Goal: Transaction & Acquisition: Obtain resource

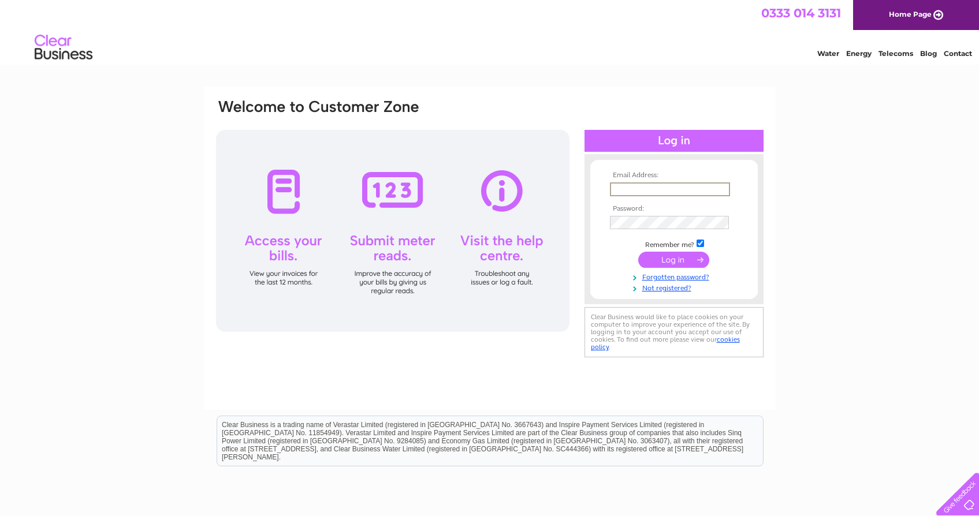
type input "Sal.walsh@hotmail.co.uk"
click at [674, 259] on input "submit" at bounding box center [673, 259] width 71 height 16
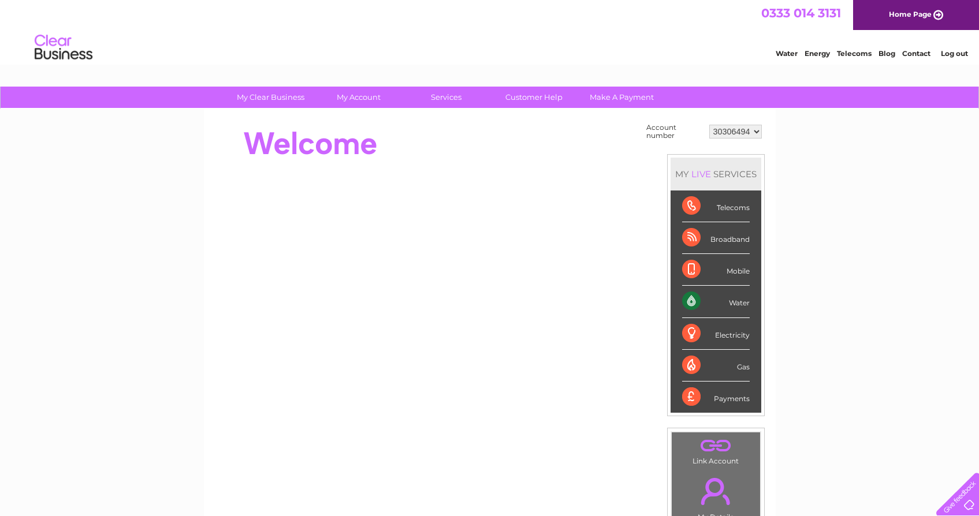
scroll to position [95, 0]
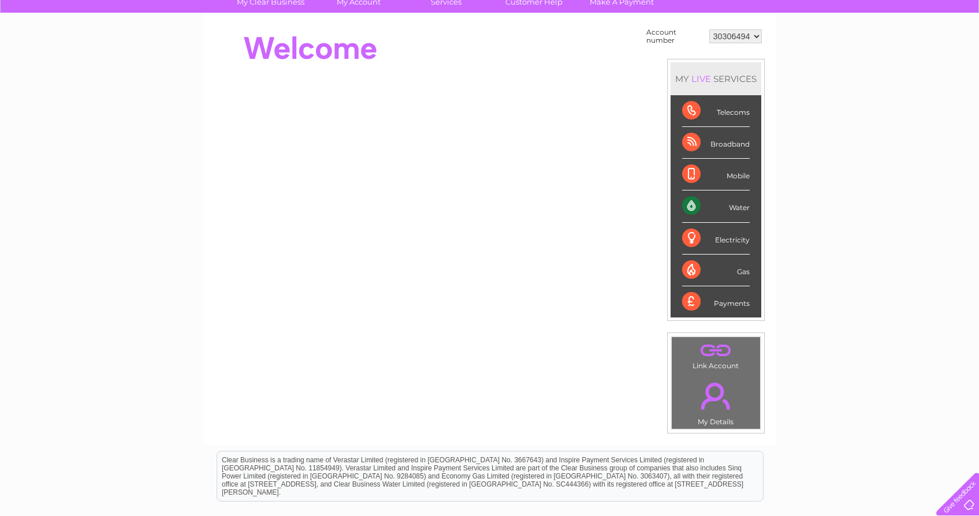
click at [741, 299] on div "Payments" at bounding box center [716, 302] width 68 height 31
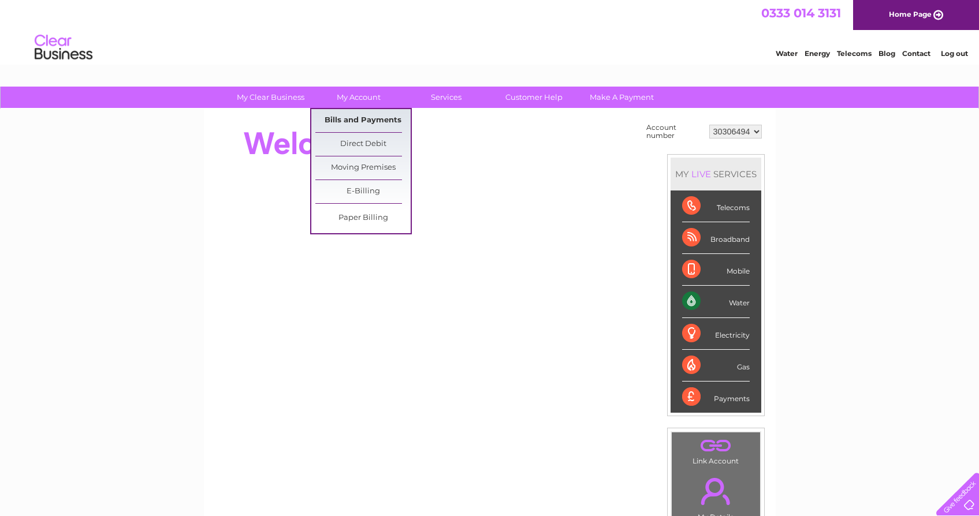
click at [366, 116] on link "Bills and Payments" at bounding box center [362, 120] width 95 height 23
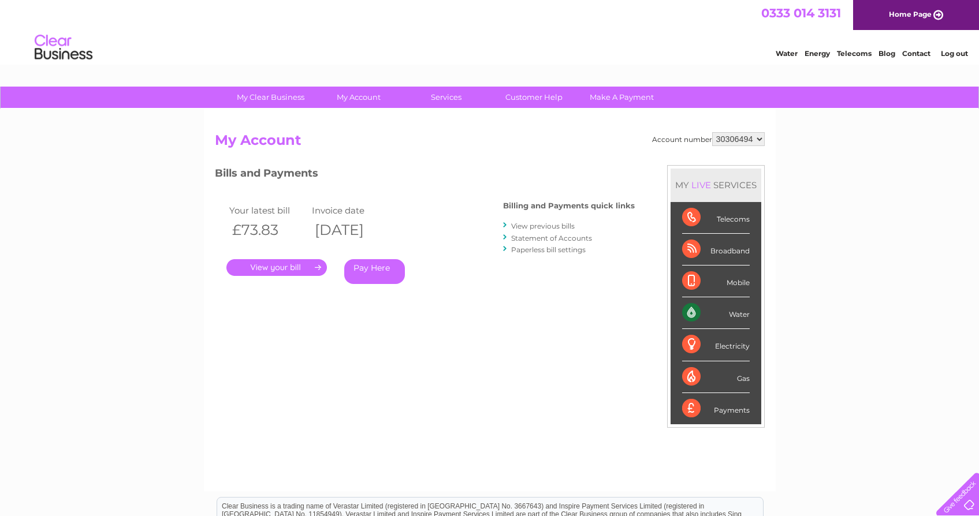
click at [567, 225] on link "View previous bills" at bounding box center [543, 226] width 64 height 9
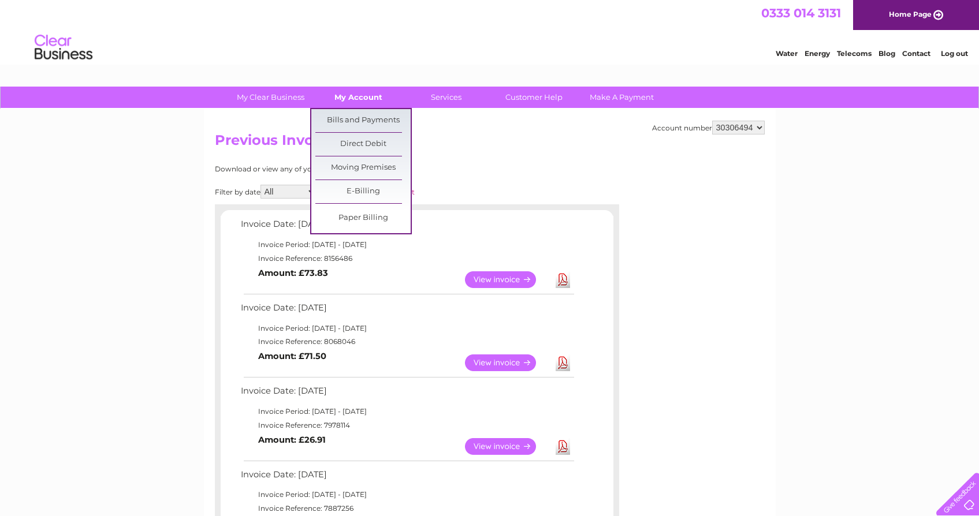
click at [364, 96] on link "My Account" at bounding box center [358, 97] width 95 height 21
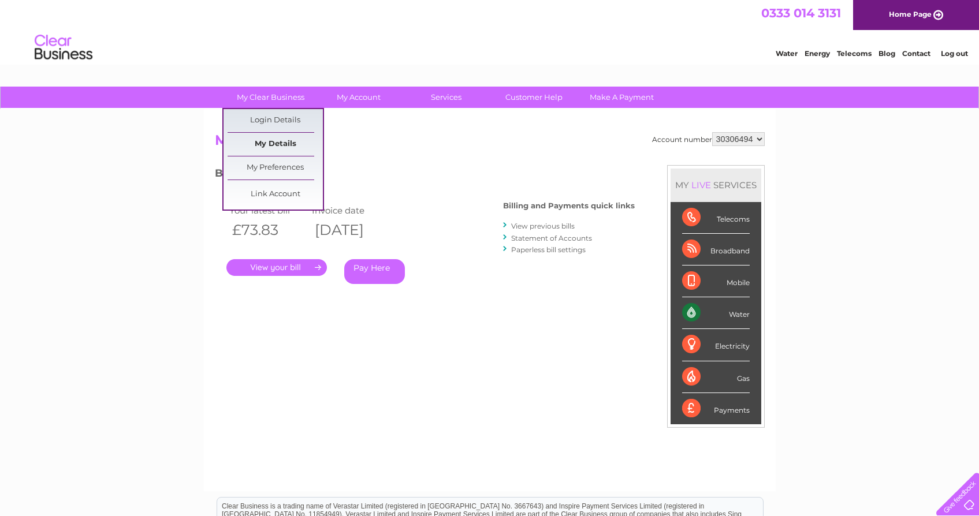
click at [281, 141] on link "My Details" at bounding box center [275, 144] width 95 height 23
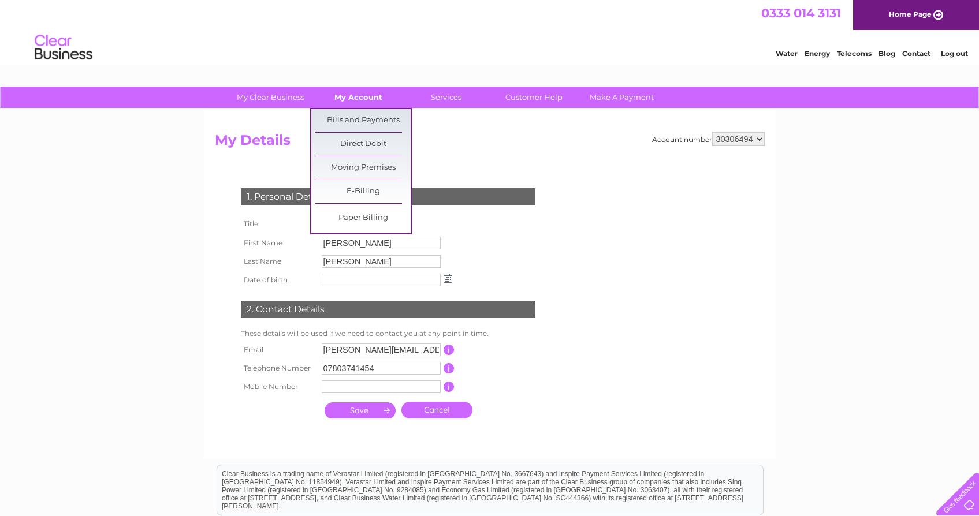
click at [369, 96] on link "My Account" at bounding box center [358, 97] width 95 height 21
click at [374, 124] on link "Bills and Payments" at bounding box center [362, 120] width 95 height 23
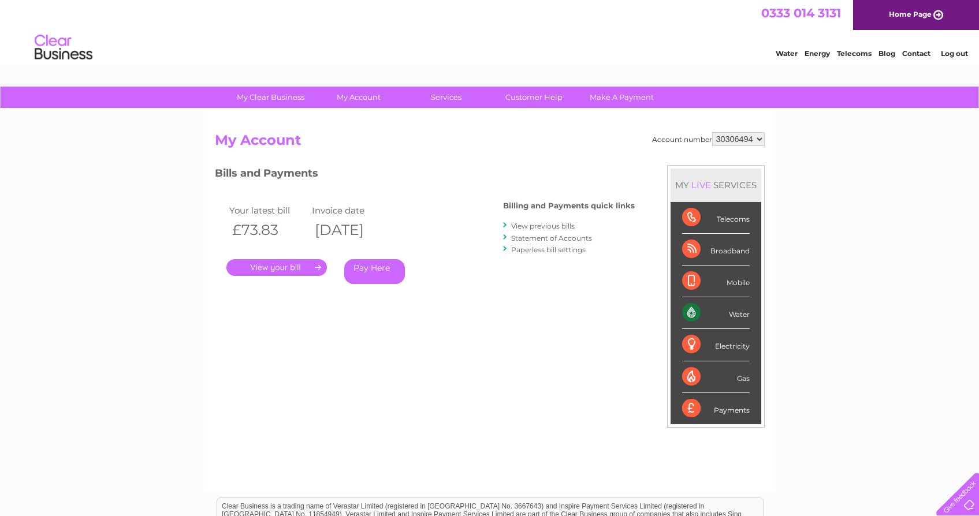
click at [289, 267] on link "." at bounding box center [276, 267] width 101 height 17
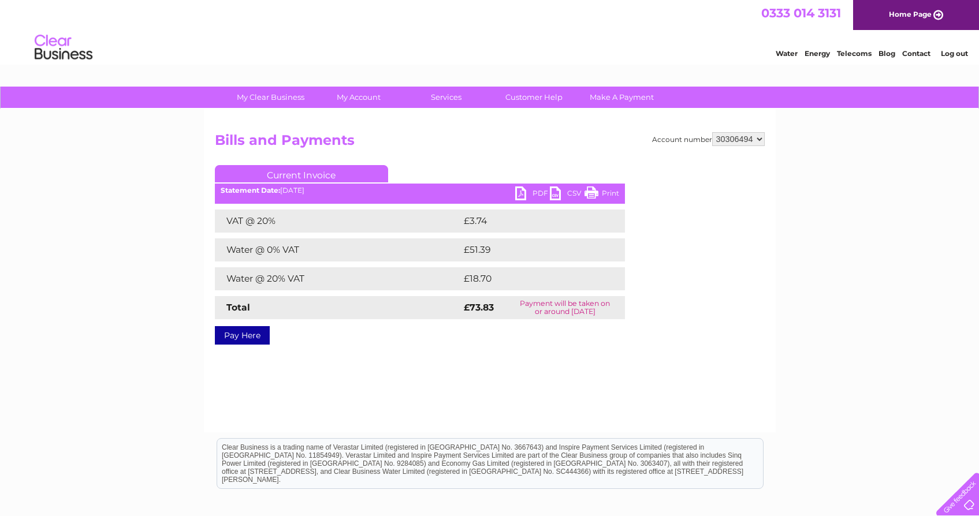
click at [534, 194] on link "PDF" at bounding box center [532, 195] width 35 height 17
drag, startPoint x: 843, startPoint y: 42, endPoint x: 372, endPoint y: 94, distance: 474.1
click at [372, 94] on link "My Account" at bounding box center [358, 97] width 95 height 21
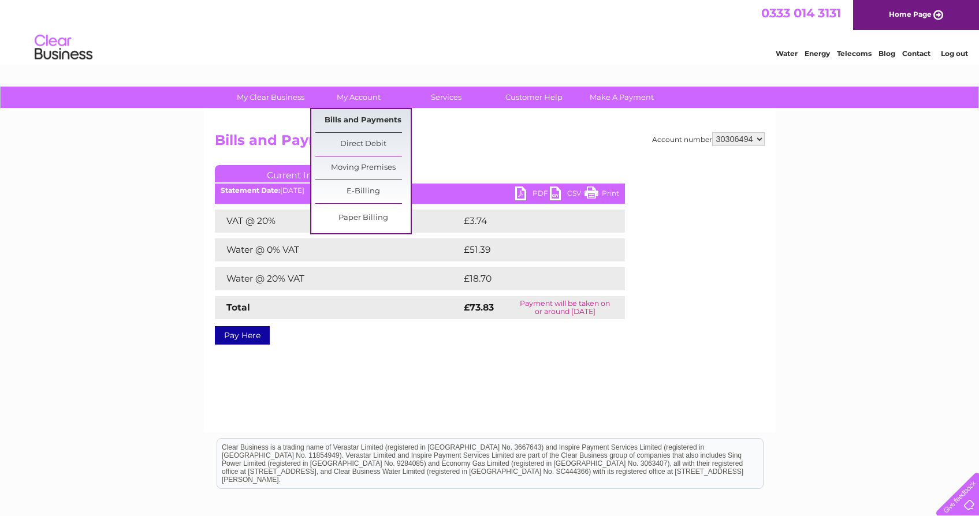
click at [392, 121] on link "Bills and Payments" at bounding box center [362, 120] width 95 height 23
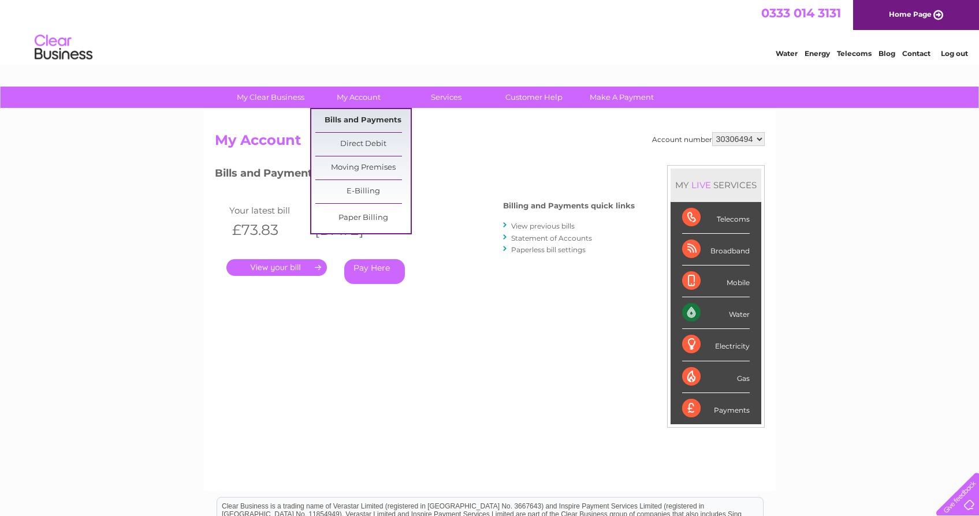
click at [360, 118] on link "Bills and Payments" at bounding box center [362, 120] width 95 height 23
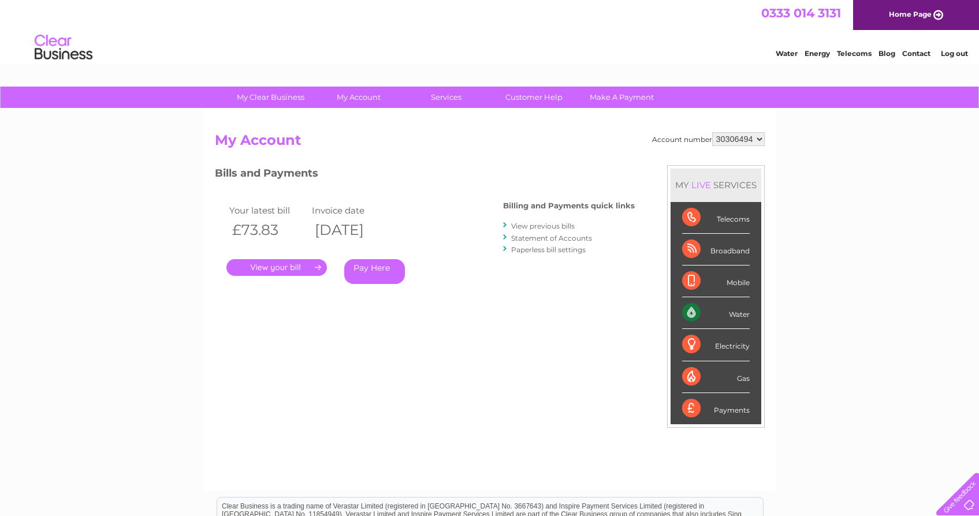
click at [545, 225] on link "View previous bills" at bounding box center [543, 226] width 64 height 9
